Goal: Transaction & Acquisition: Purchase product/service

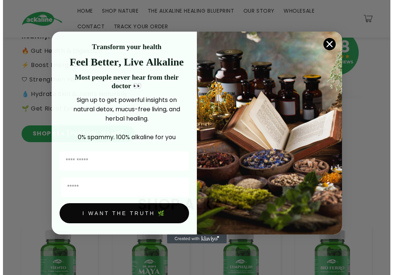
scroll to position [185, 0]
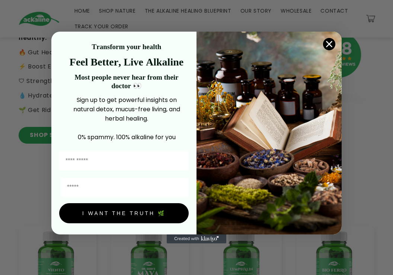
click at [335, 39] on icon "Close dialog" at bounding box center [329, 44] width 13 height 13
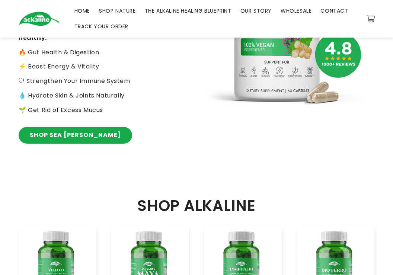
click at [328, 47] on div "Close dialog Transform your health Feel Better, Live Alkaline Most people never…" at bounding box center [196, 160] width 291 height 227
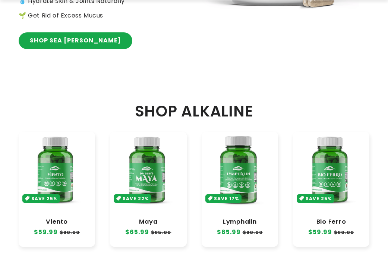
scroll to position [373, 0]
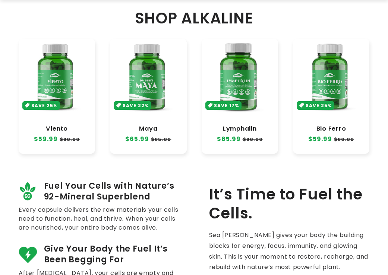
click at [235, 125] on link "Lymphalin" at bounding box center [239, 128] width 61 height 7
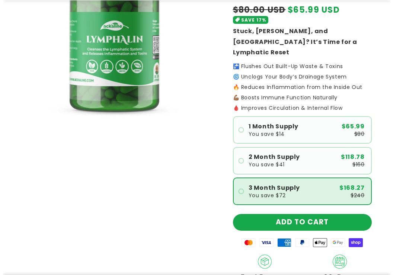
scroll to position [149, 0]
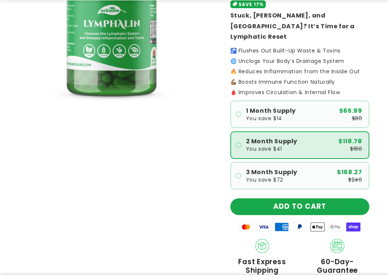
drag, startPoint x: 292, startPoint y: 196, endPoint x: 333, endPoint y: 146, distance: 64.8
click at [292, 199] on button "ADD TO CART" at bounding box center [299, 207] width 139 height 17
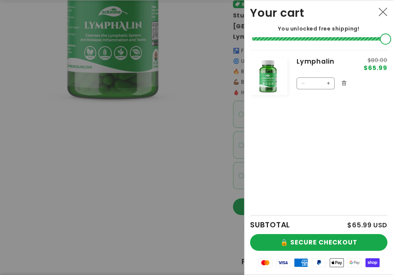
click at [330, 86] on button "Increase quantity for Lymphalin" at bounding box center [329, 84] width 12 height 12
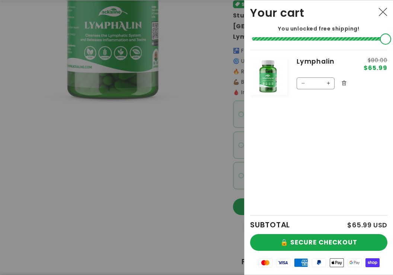
type input "*"
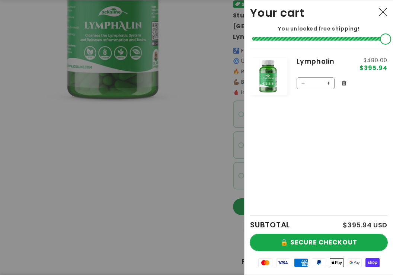
click at [336, 241] on button "🔒 SECURE CHECKOUT" at bounding box center [318, 242] width 137 height 17
